Goal: Information Seeking & Learning: Check status

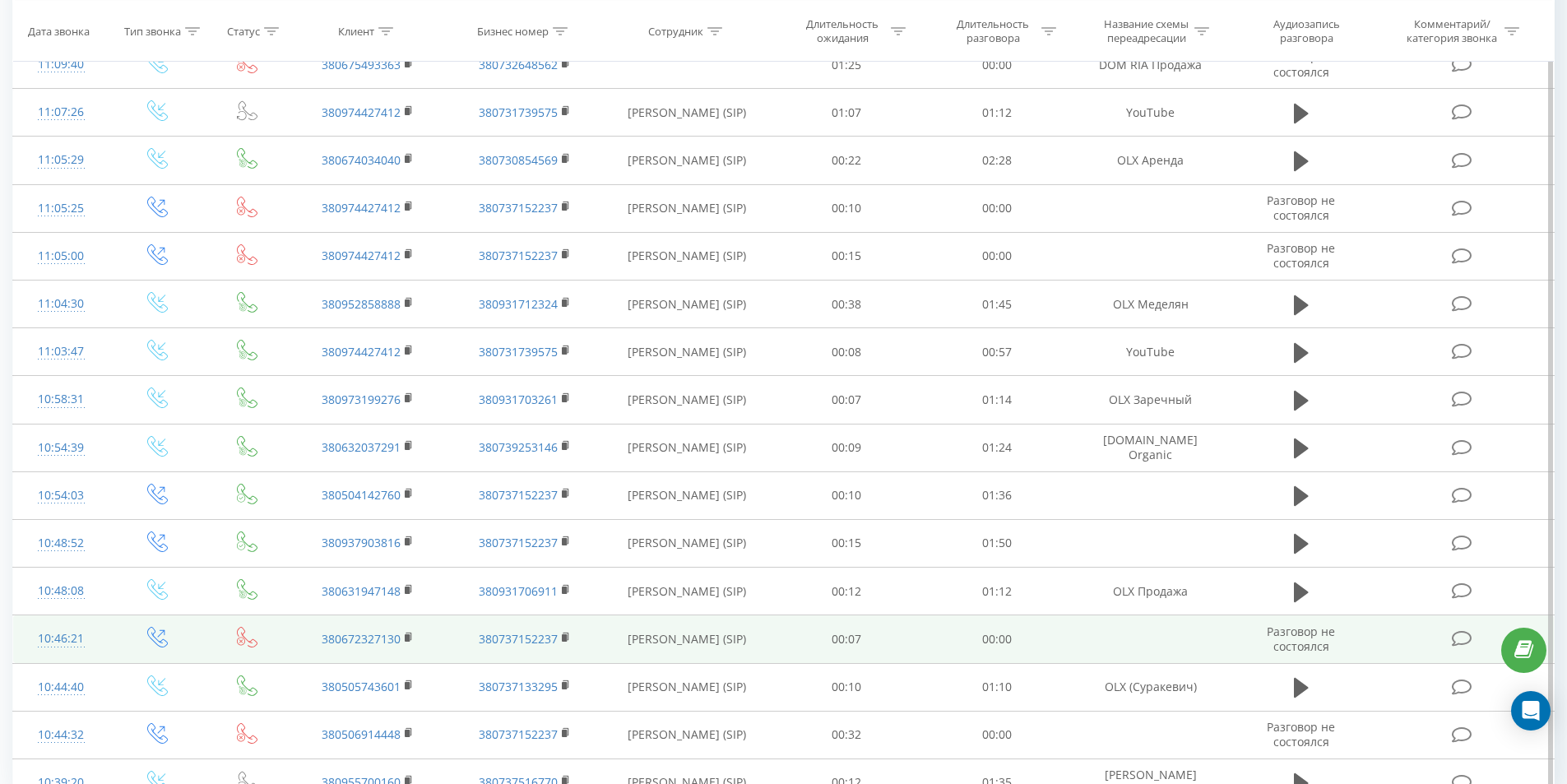
scroll to position [720, 0]
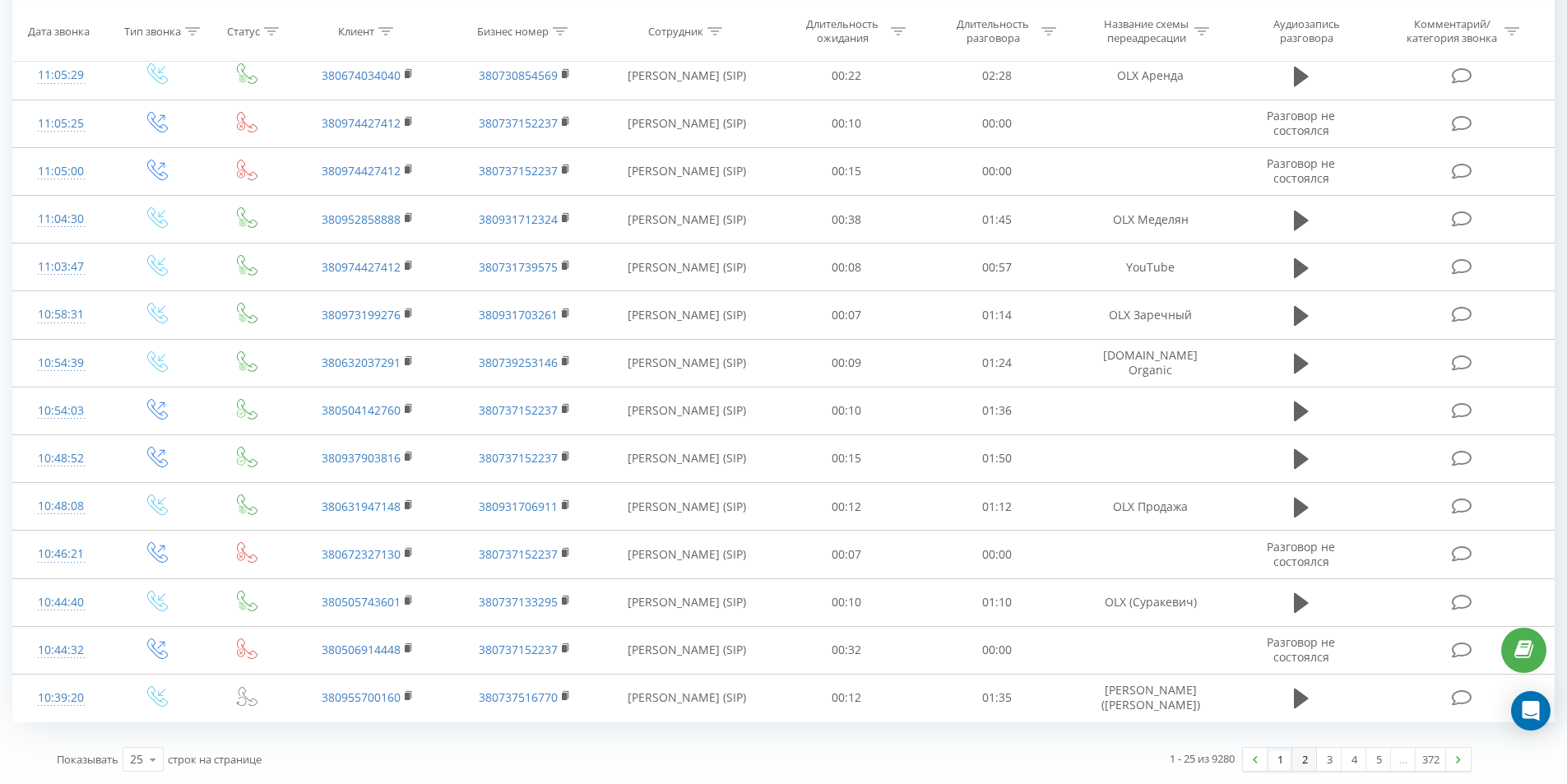
click at [1308, 755] on link "2" at bounding box center [1305, 759] width 25 height 23
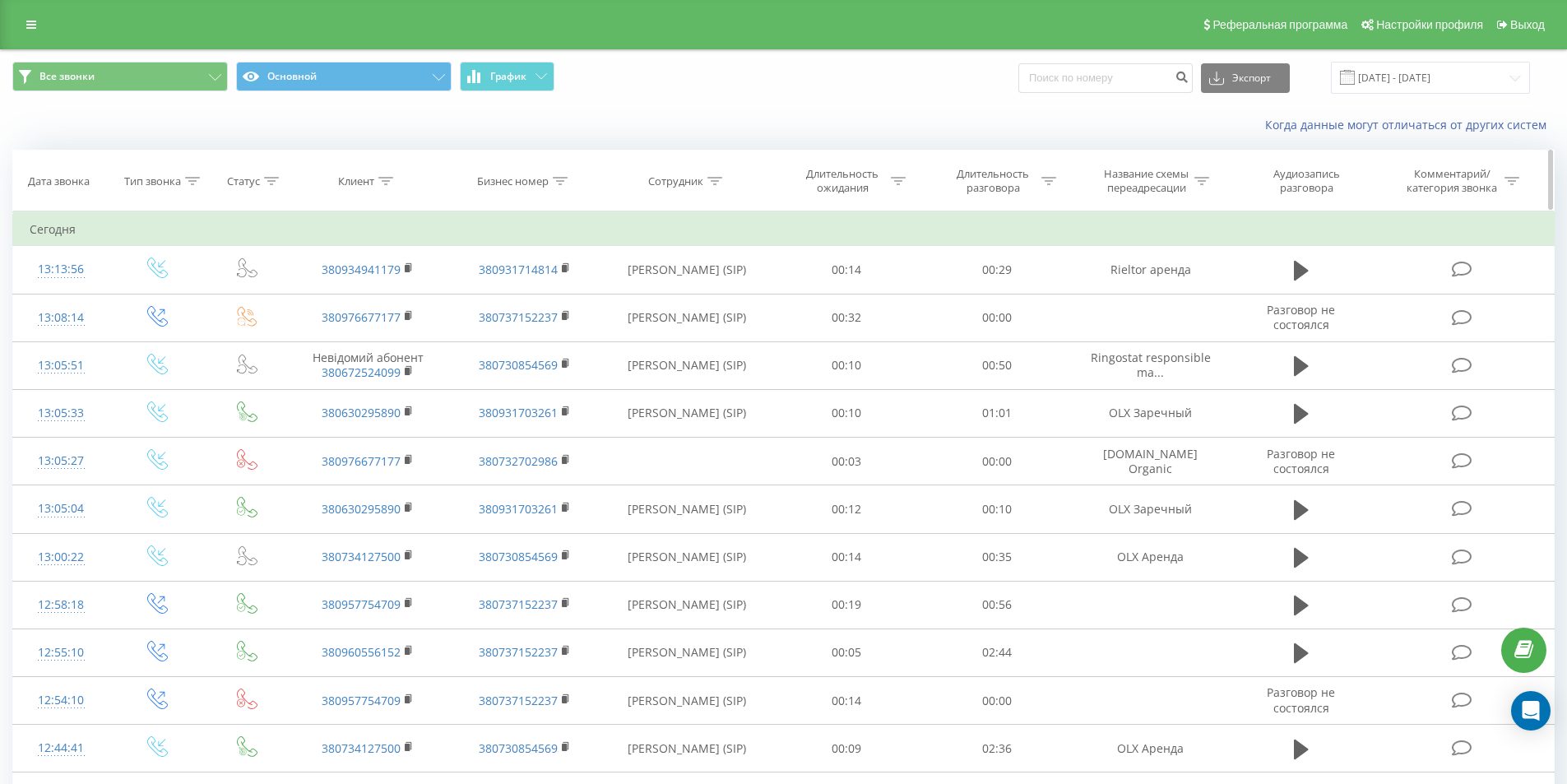
drag, startPoint x: 383, startPoint y: 178, endPoint x: 388, endPoint y: 208, distance: 30.4
click at [384, 177] on icon at bounding box center [385, 181] width 14 height 9
click at [372, 299] on input "text" at bounding box center [368, 299] width 145 height 29
paste input "380667750384"
type input "380667750384"
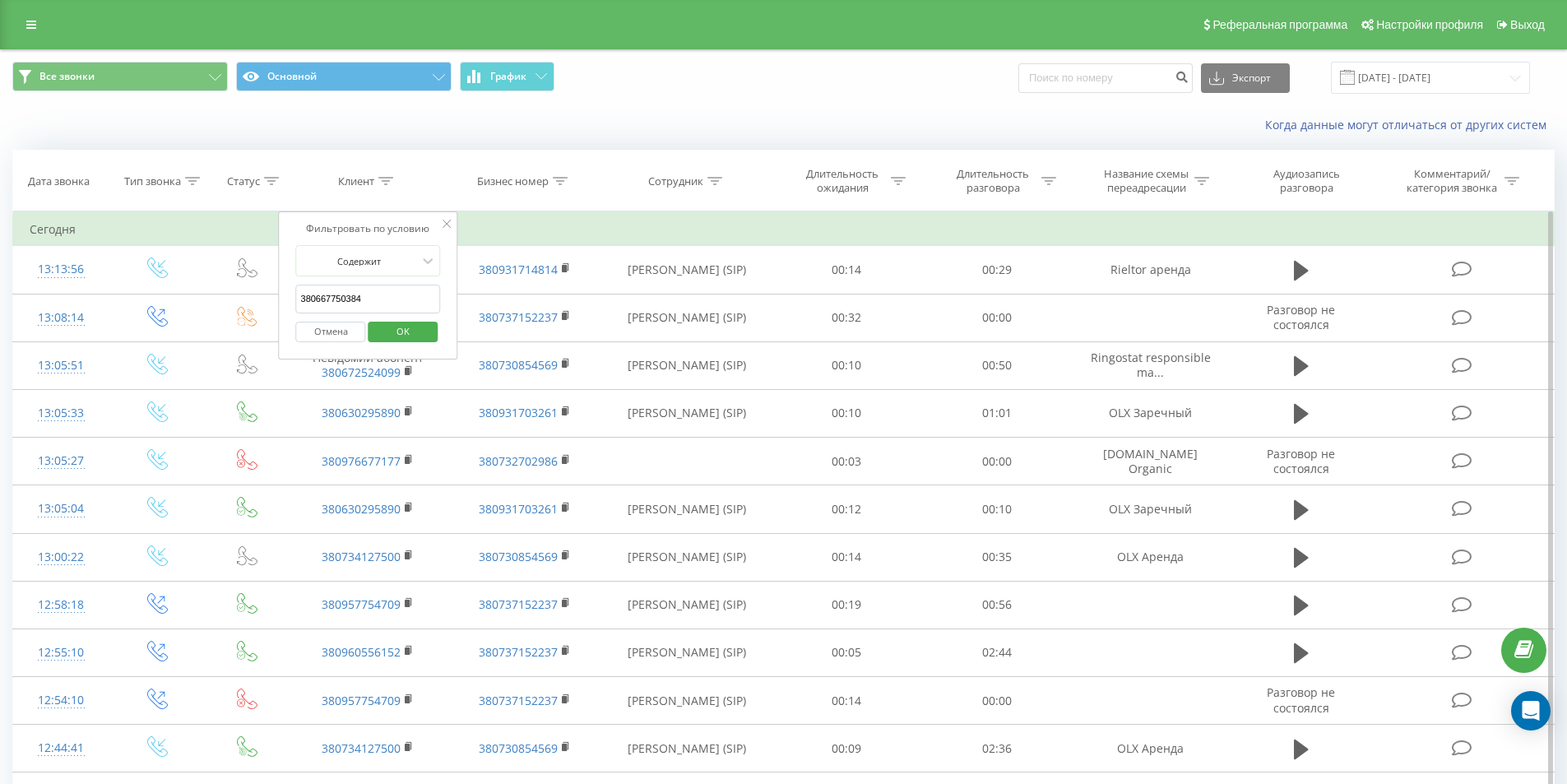
click button "OK" at bounding box center [402, 331] width 70 height 20
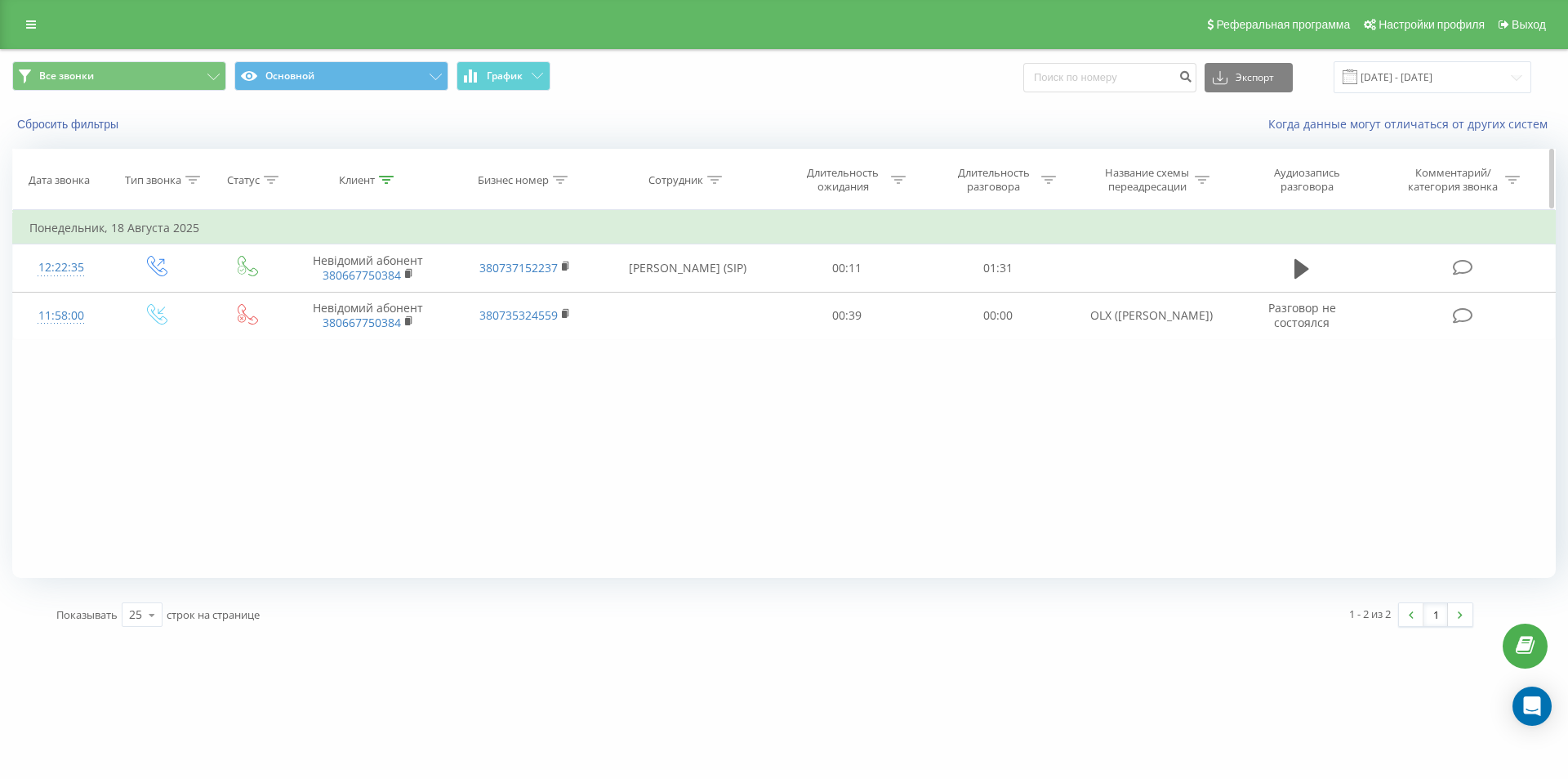
click at [380, 173] on div at bounding box center [386, 180] width 14 height 14
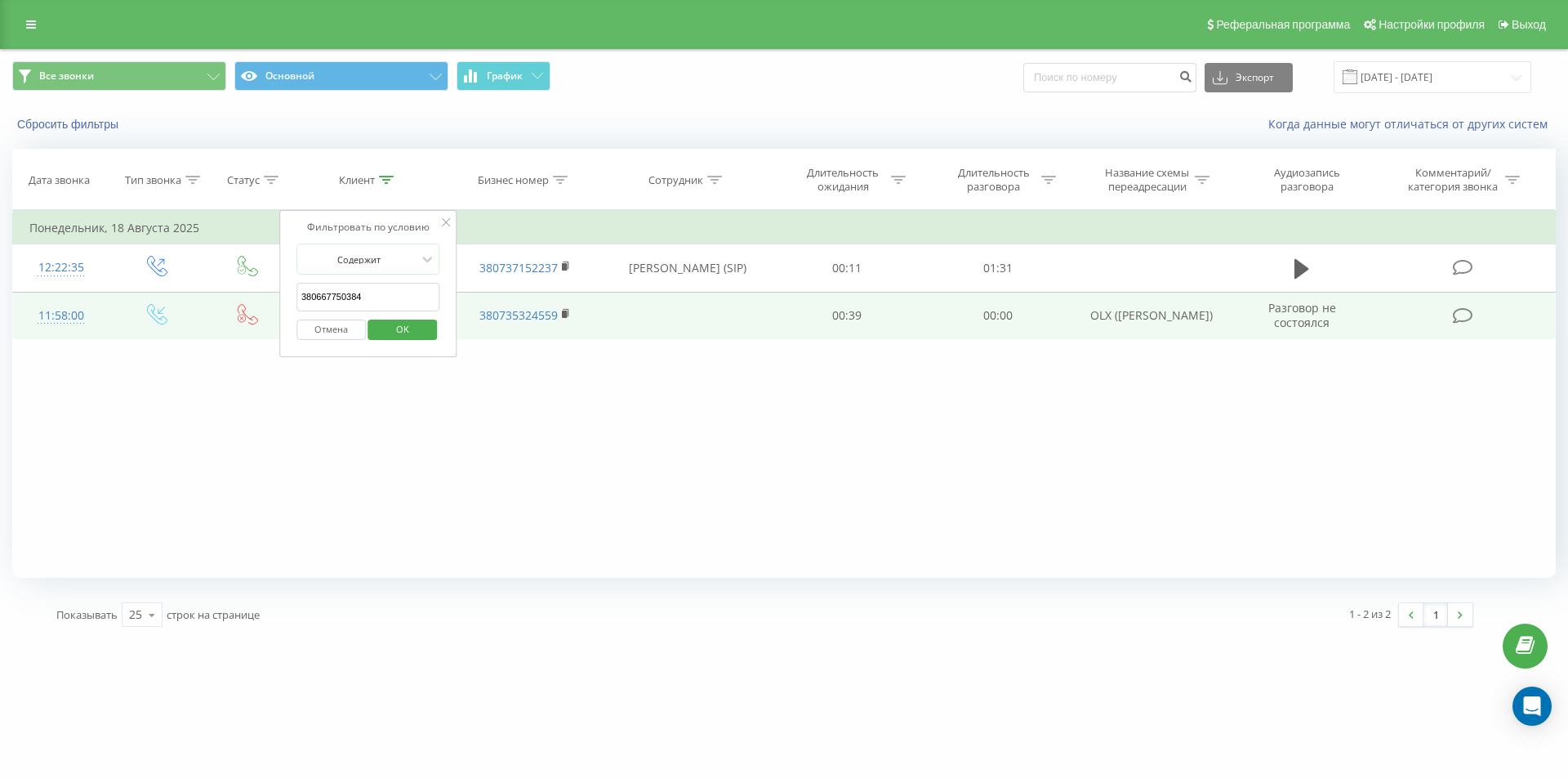
drag, startPoint x: 291, startPoint y: 296, endPoint x: 272, endPoint y: 292, distance: 19.4
click at [272, 292] on table "Фильтровать по условию Равно Введите значение Отмена OK Фильтровать по условию …" at bounding box center [784, 275] width 1543 height 130
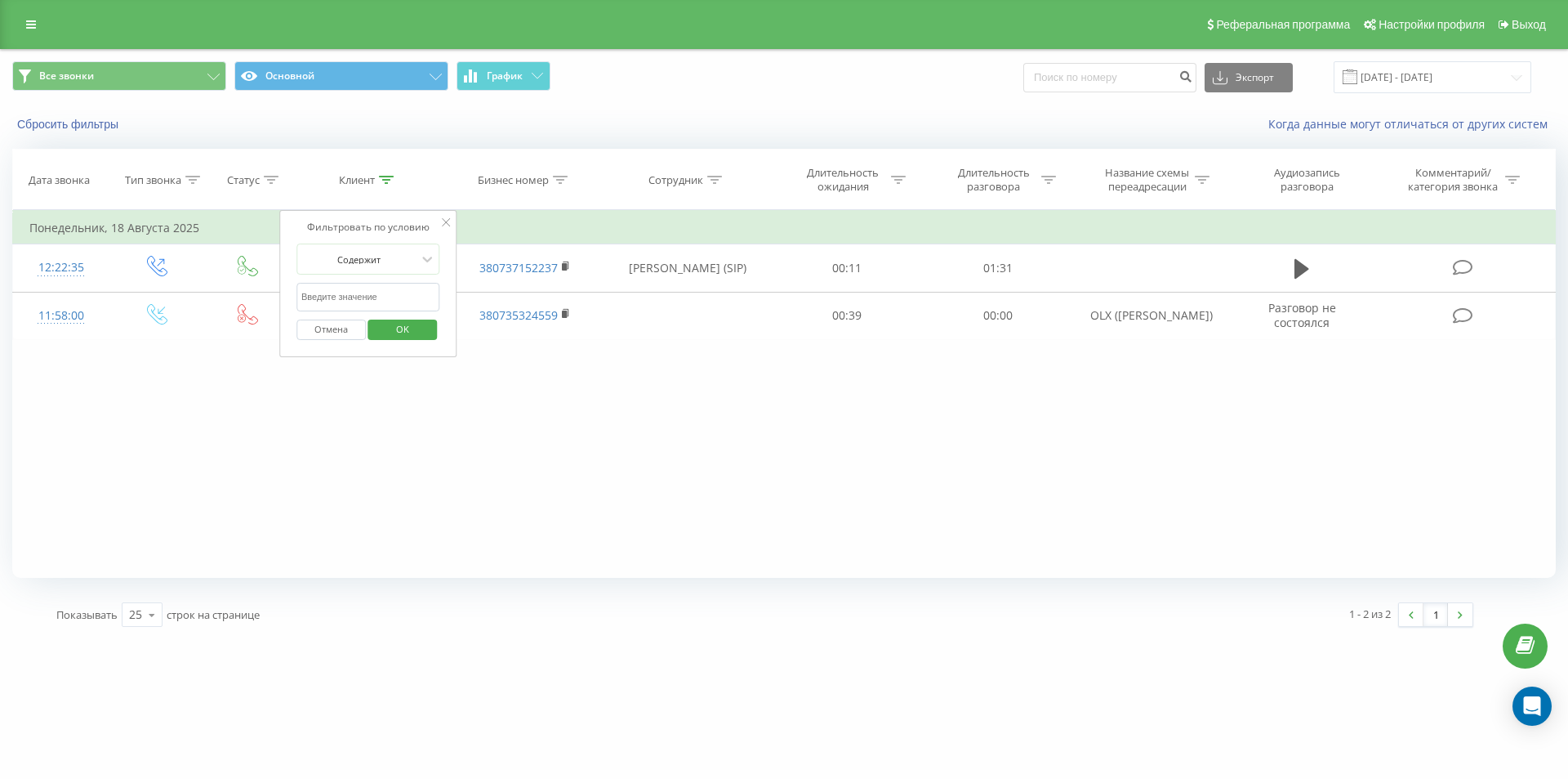
click at [393, 323] on span "OK" at bounding box center [402, 328] width 46 height 26
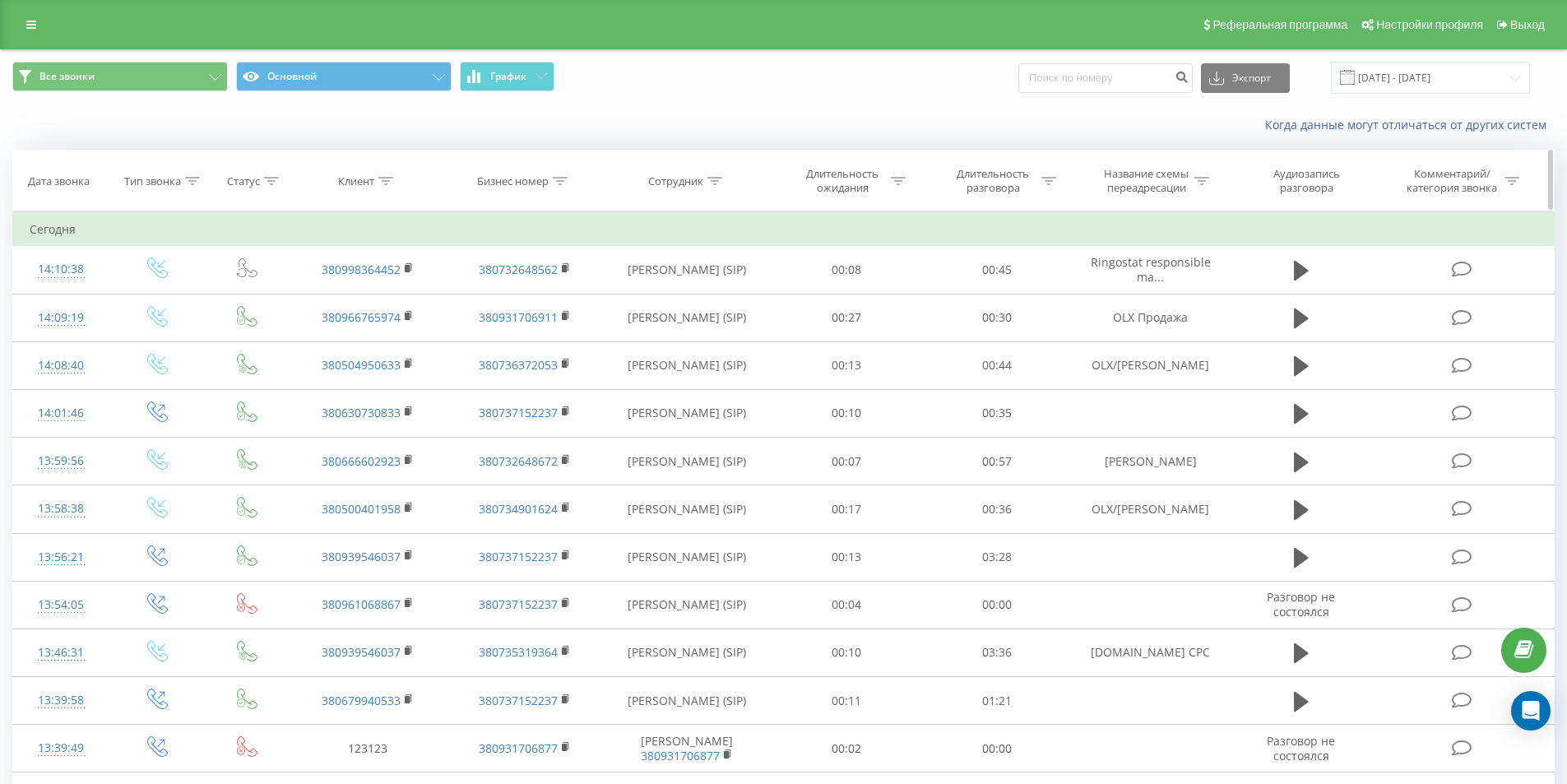
drag, startPoint x: 386, startPoint y: 180, endPoint x: 388, endPoint y: 207, distance: 27.1
click at [386, 181] on icon at bounding box center [385, 181] width 14 height 9
click at [388, 288] on input "text" at bounding box center [368, 299] width 145 height 29
paste input "0935412578"
type input "0935412578"
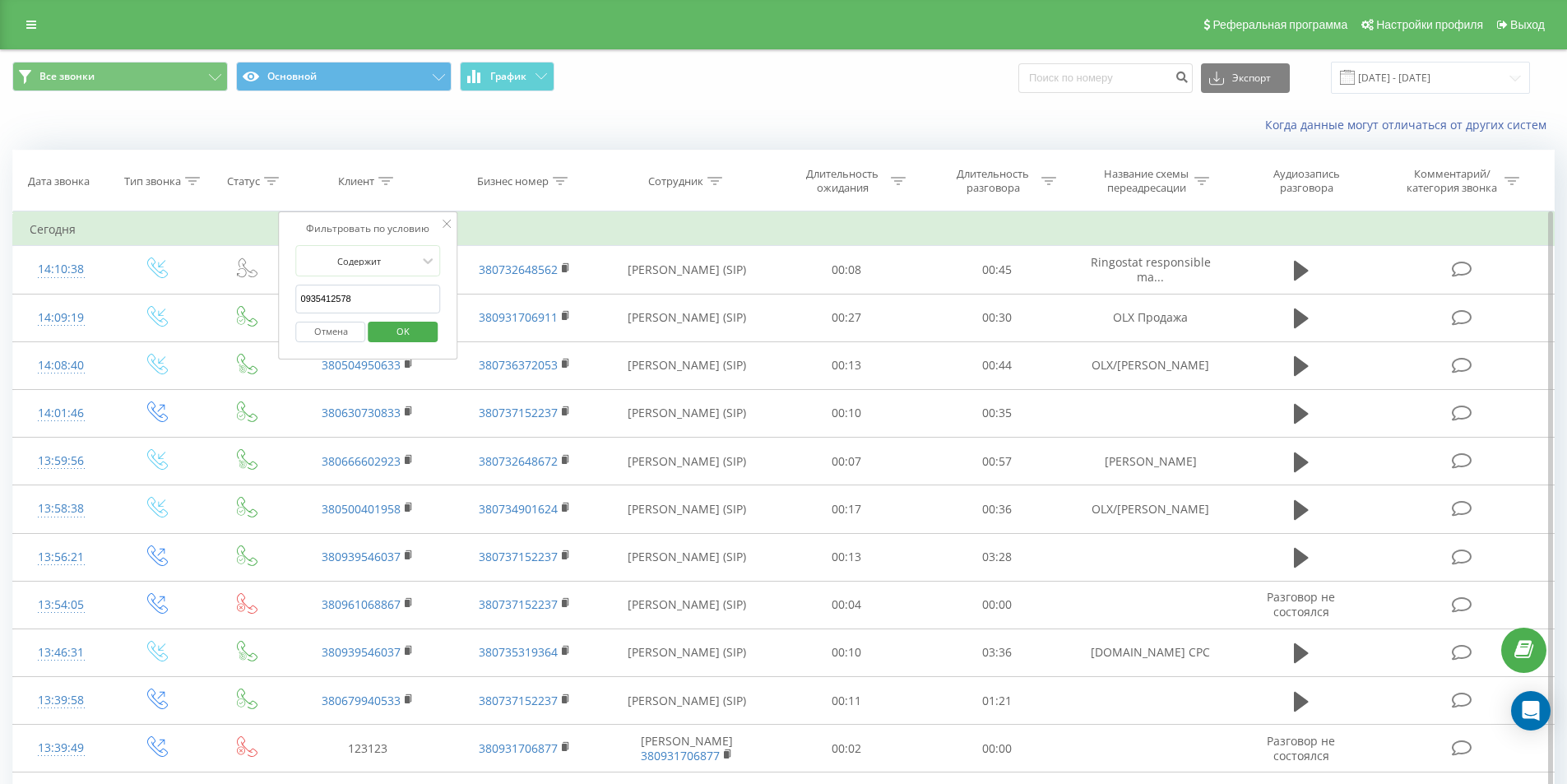
click at [407, 320] on span "OK" at bounding box center [403, 330] width 46 height 26
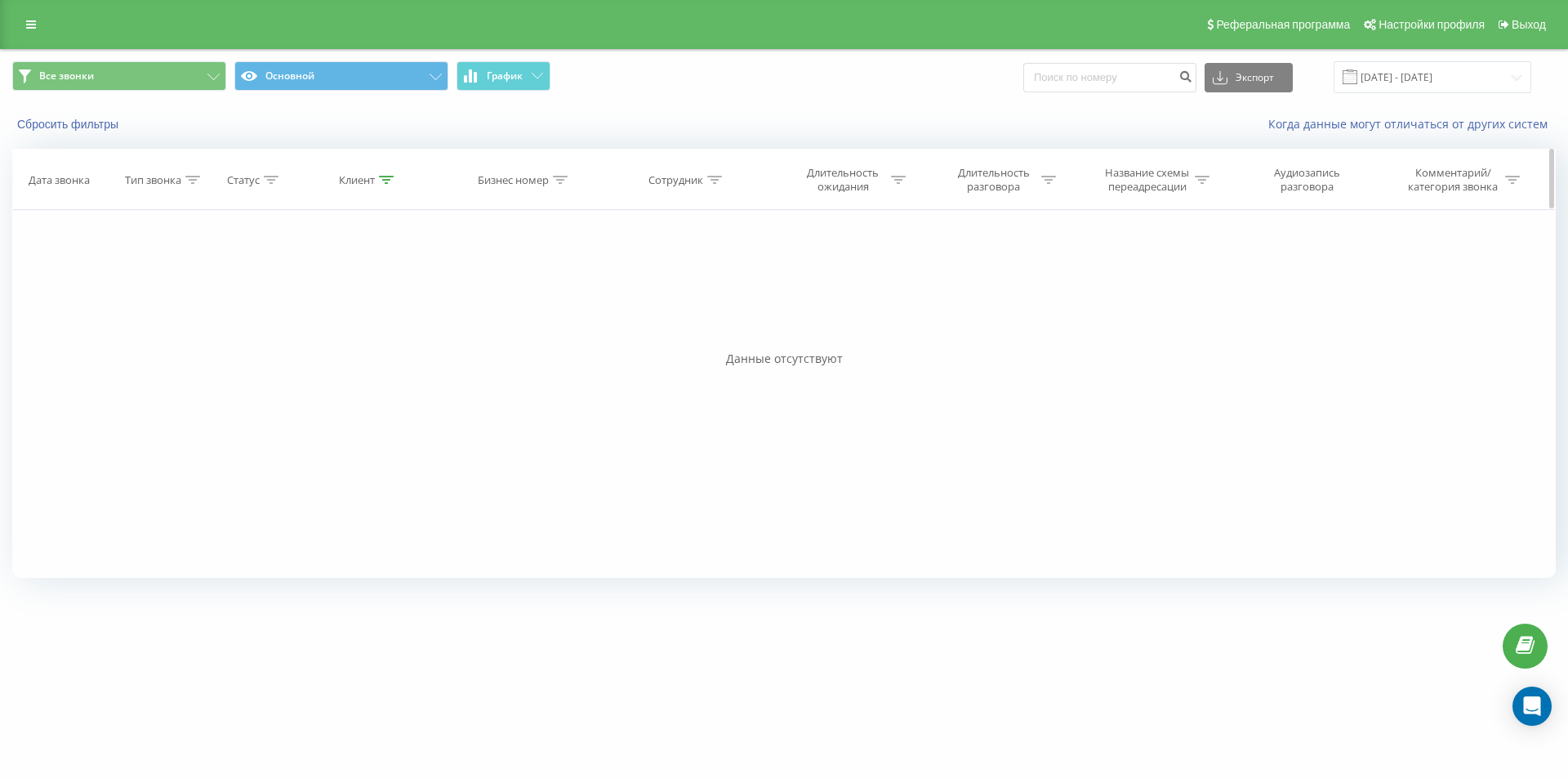
click at [382, 178] on icon at bounding box center [386, 180] width 14 height 9
drag, startPoint x: 397, startPoint y: 332, endPoint x: 384, endPoint y: 307, distance: 28.2
click at [397, 333] on span "OK" at bounding box center [402, 328] width 46 height 26
